Goal: Use online tool/utility

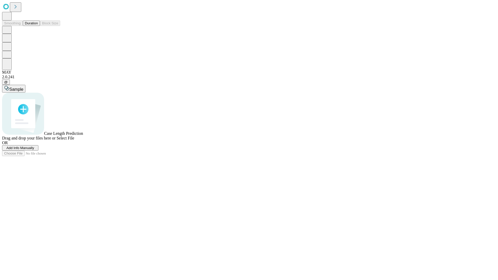
click at [38, 26] on button "Duration" at bounding box center [31, 23] width 17 height 5
click at [23, 87] on span "Sample" at bounding box center [16, 89] width 14 height 4
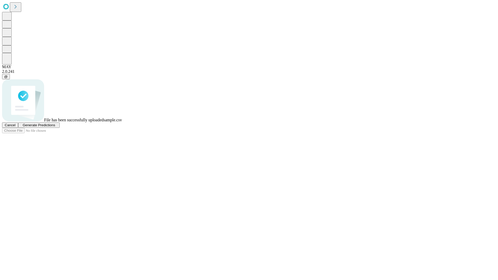
click at [55, 127] on span "Generate Predictions" at bounding box center [39, 125] width 32 height 4
